Goal: Task Accomplishment & Management: Manage account settings

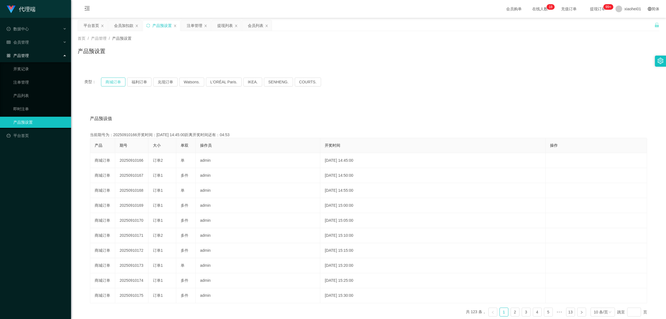
click at [112, 81] on button "商城订单" at bounding box center [113, 81] width 24 height 9
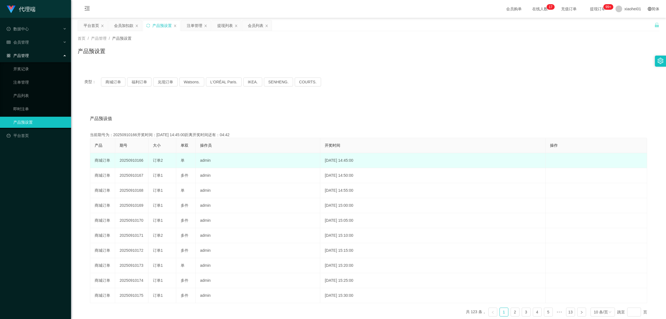
drag, startPoint x: 118, startPoint y: 161, endPoint x: 144, endPoint y: 161, distance: 25.8
click at [144, 161] on td "20250910166" at bounding box center [131, 160] width 33 height 15
copy td "20250910166"
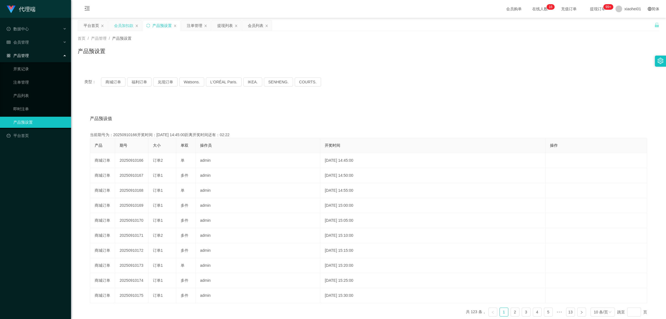
click at [122, 26] on div "会员加扣款" at bounding box center [123, 25] width 19 height 11
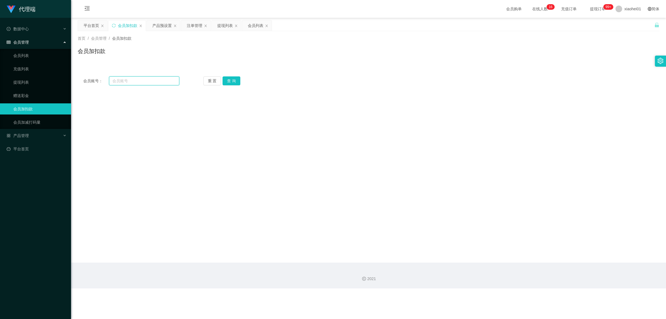
click at [141, 81] on input "text" at bounding box center [144, 80] width 70 height 9
paste input "T777"
type input "T777"
click at [234, 81] on button "查 询" at bounding box center [232, 80] width 18 height 9
click at [332, 102] on div "T777" at bounding box center [344, 96] width 339 height 11
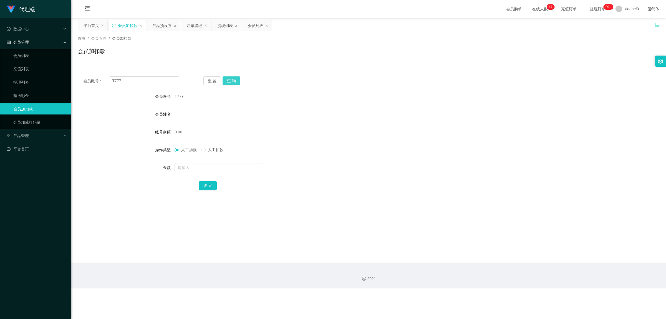
click at [236, 80] on button "查 询" at bounding box center [232, 80] width 18 height 9
click at [206, 150] on span at bounding box center [203, 150] width 4 height 4
click at [232, 79] on button "查 询" at bounding box center [232, 80] width 18 height 9
click at [197, 170] on input "text" at bounding box center [219, 167] width 89 height 9
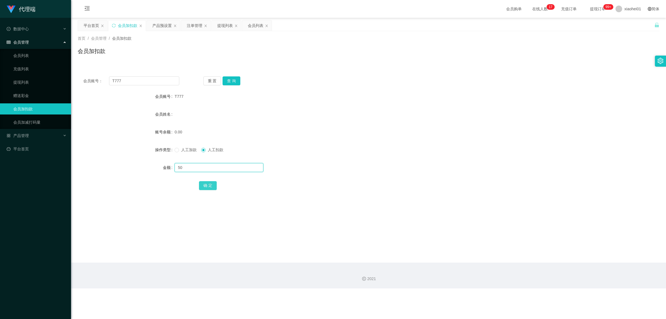
type input "50"
click at [208, 185] on button "确 定" at bounding box center [208, 185] width 18 height 9
click at [266, 175] on form "会员账号 T777 会员姓名 账号余额 0.00 操作类型 人工加款 人工扣款 金额 确 定" at bounding box center [369, 141] width 582 height 100
click at [236, 78] on button "查 询" at bounding box center [232, 80] width 18 height 9
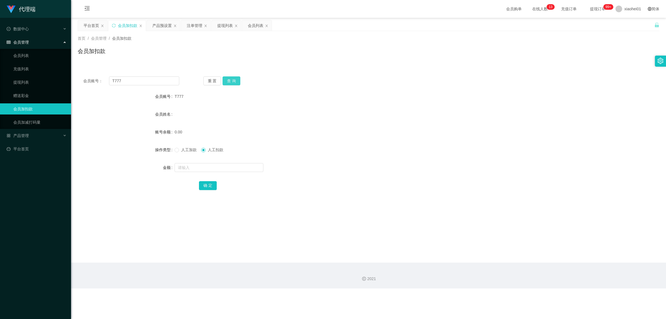
click at [233, 79] on button "查 询" at bounding box center [232, 80] width 18 height 9
click at [231, 81] on button "查 询" at bounding box center [232, 80] width 18 height 9
click at [160, 24] on div "产品预设置" at bounding box center [161, 25] width 19 height 11
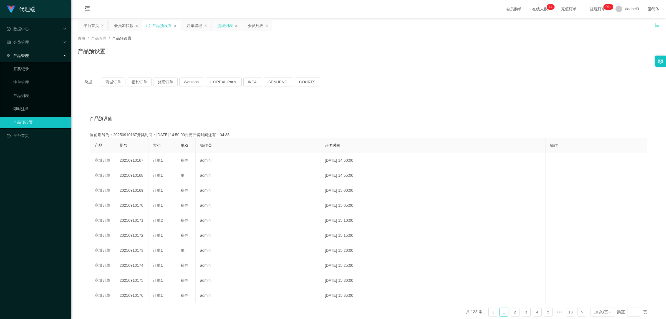
click at [221, 24] on div "提现列表" at bounding box center [225, 25] width 16 height 11
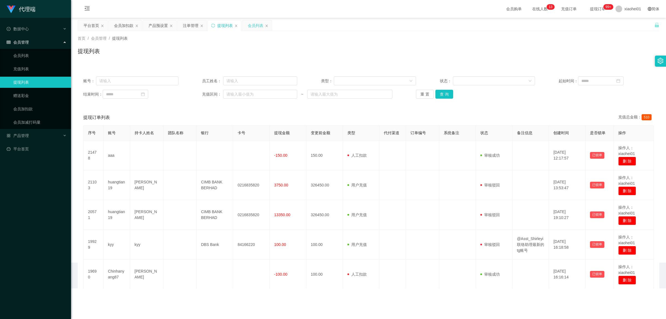
click at [257, 26] on div "会员列表" at bounding box center [256, 25] width 16 height 11
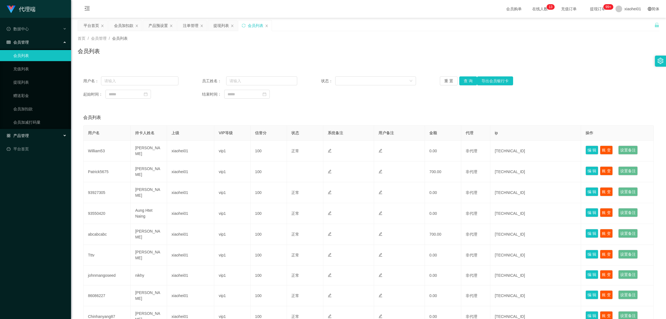
click at [22, 135] on span "产品管理" at bounding box center [18, 135] width 22 height 4
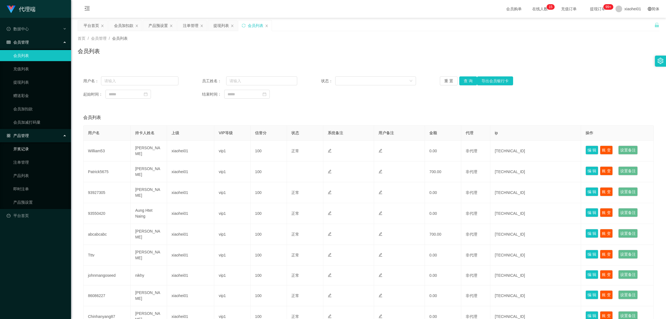
click at [24, 147] on link "开奖记录" at bounding box center [39, 148] width 53 height 11
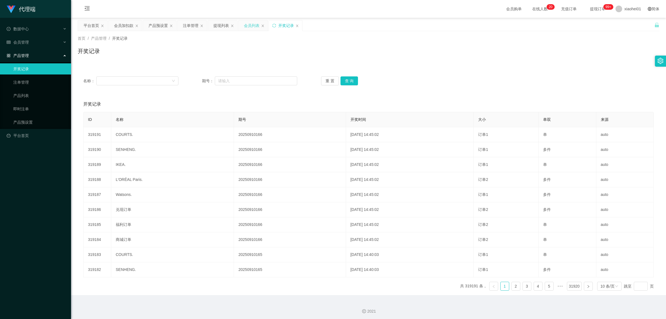
click at [257, 24] on div "会员列表" at bounding box center [252, 25] width 16 height 11
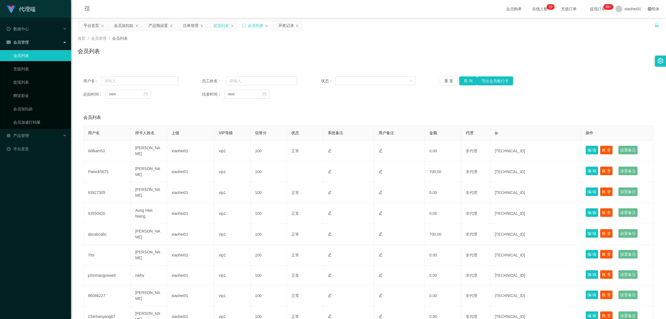
click at [224, 26] on div "提现列表" at bounding box center [221, 25] width 16 height 11
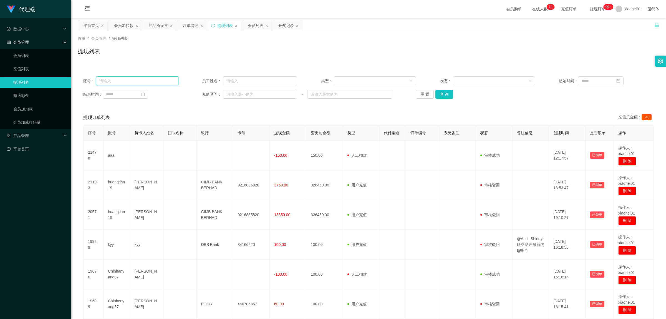
click at [132, 83] on input "text" at bounding box center [137, 80] width 82 height 9
paste input "T777"
click at [442, 93] on button "查 询" at bounding box center [444, 94] width 18 height 9
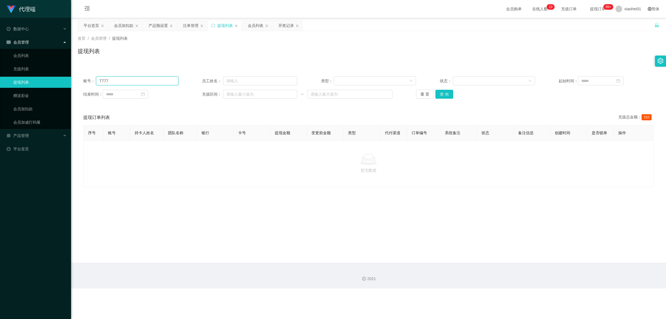
click at [125, 84] on input "T777" at bounding box center [137, 80] width 82 height 9
type input "T"
click at [236, 26] on icon "图标: close" at bounding box center [235, 25] width 3 height 3
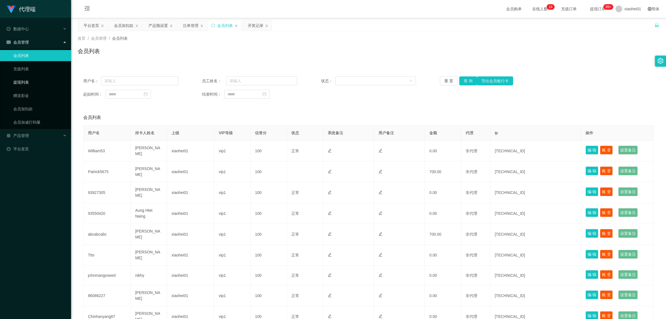
click at [20, 84] on link "提现列表" at bounding box center [39, 82] width 53 height 11
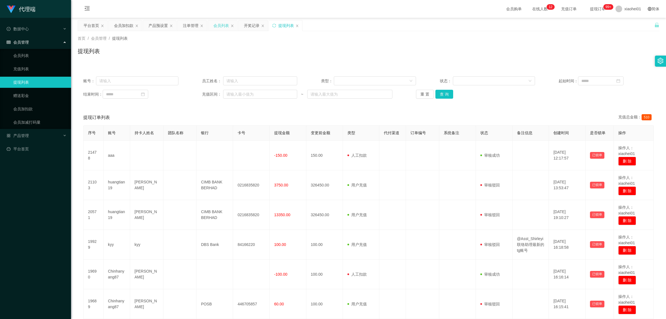
click at [224, 27] on div "会员列表" at bounding box center [221, 25] width 16 height 11
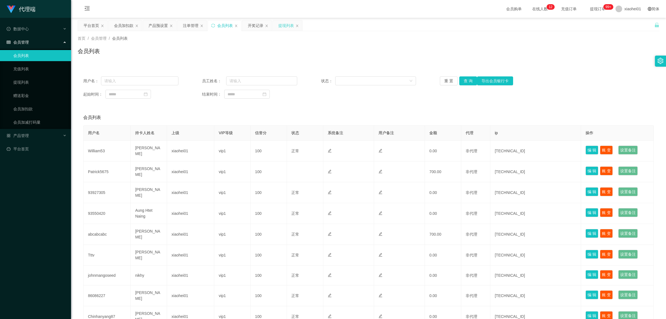
click at [282, 25] on div "提现列表" at bounding box center [286, 25] width 16 height 11
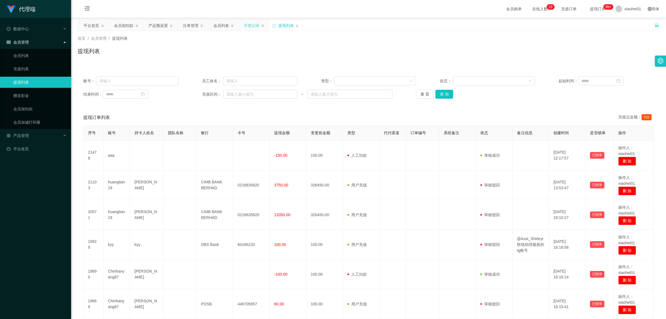
click at [254, 28] on div "开奖记录" at bounding box center [252, 25] width 16 height 11
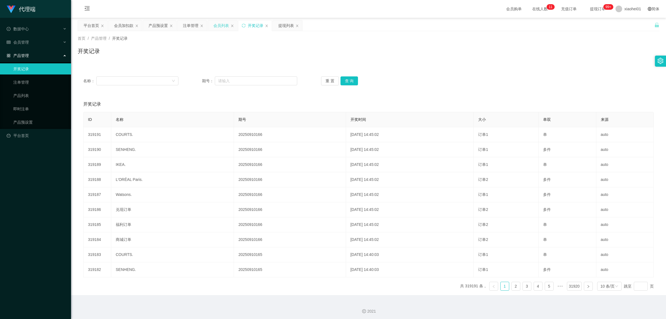
click at [221, 26] on div "会员列表" at bounding box center [221, 25] width 16 height 11
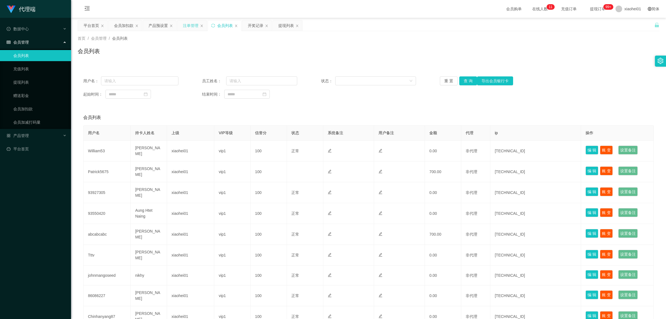
click at [192, 25] on div "注单管理" at bounding box center [191, 25] width 16 height 11
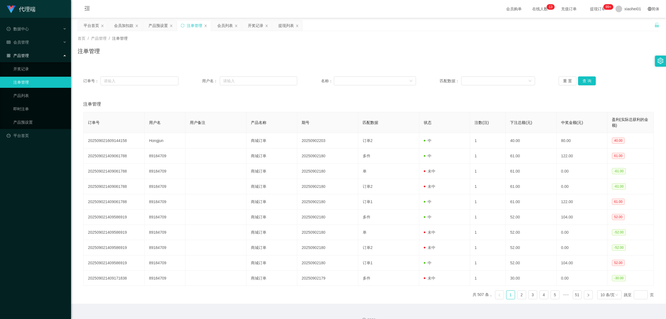
click at [192, 26] on div "注单管理" at bounding box center [195, 25] width 16 height 11
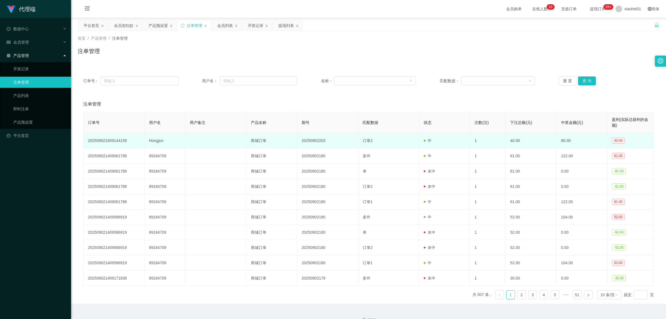
click at [169, 141] on td "Hongjun" at bounding box center [165, 140] width 41 height 15
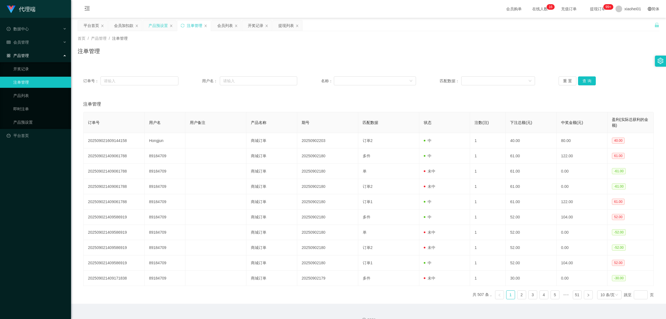
click at [155, 26] on div "产品预设置" at bounding box center [157, 25] width 19 height 11
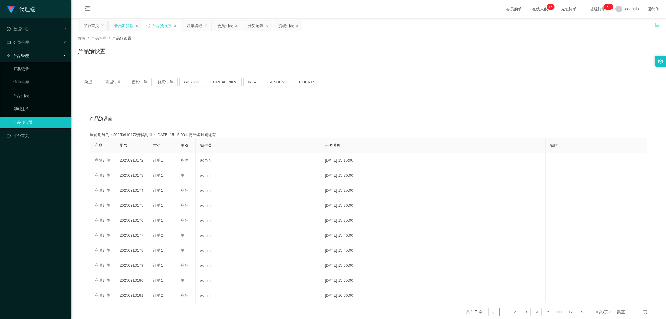
click at [124, 27] on div "会员加扣款" at bounding box center [123, 25] width 19 height 11
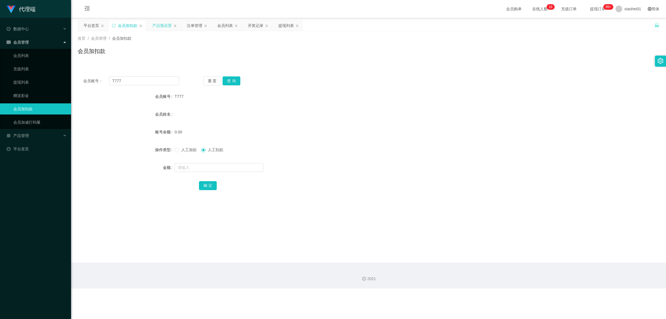
click at [166, 26] on div "产品预设置" at bounding box center [161, 25] width 19 height 11
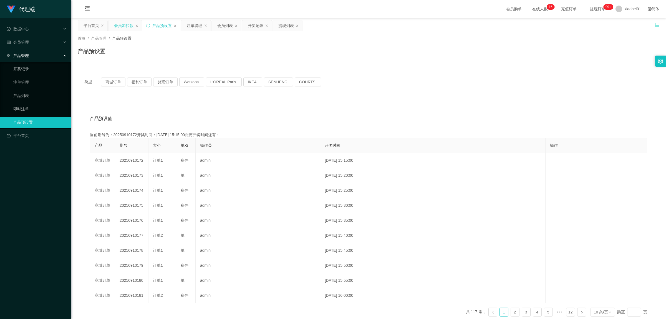
click at [125, 25] on div "会员加扣款" at bounding box center [123, 25] width 19 height 11
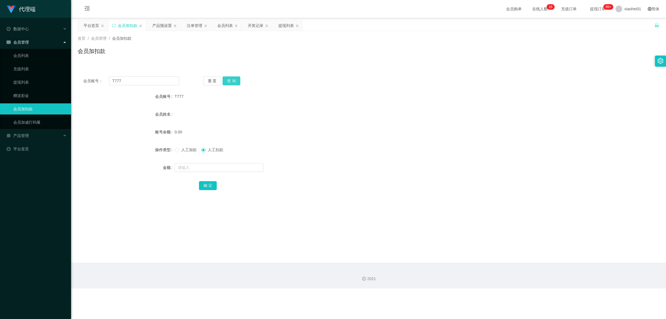
click at [231, 78] on button "查 询" at bounding box center [232, 80] width 18 height 9
click at [274, 92] on div "T777" at bounding box center [344, 96] width 339 height 11
click at [233, 83] on button "查 询" at bounding box center [232, 80] width 18 height 9
click at [256, 27] on div "开奖记录" at bounding box center [256, 25] width 16 height 11
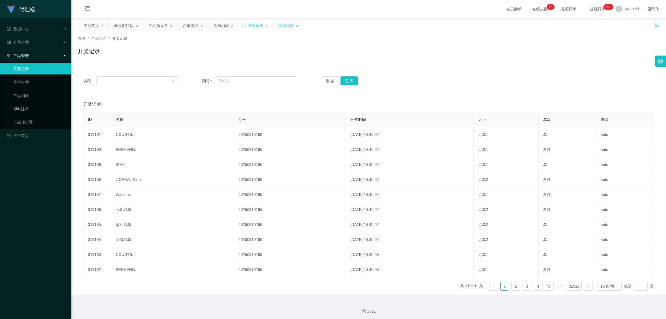
click at [282, 26] on div "提现列表" at bounding box center [286, 25] width 16 height 11
